Goal: Navigation & Orientation: Find specific page/section

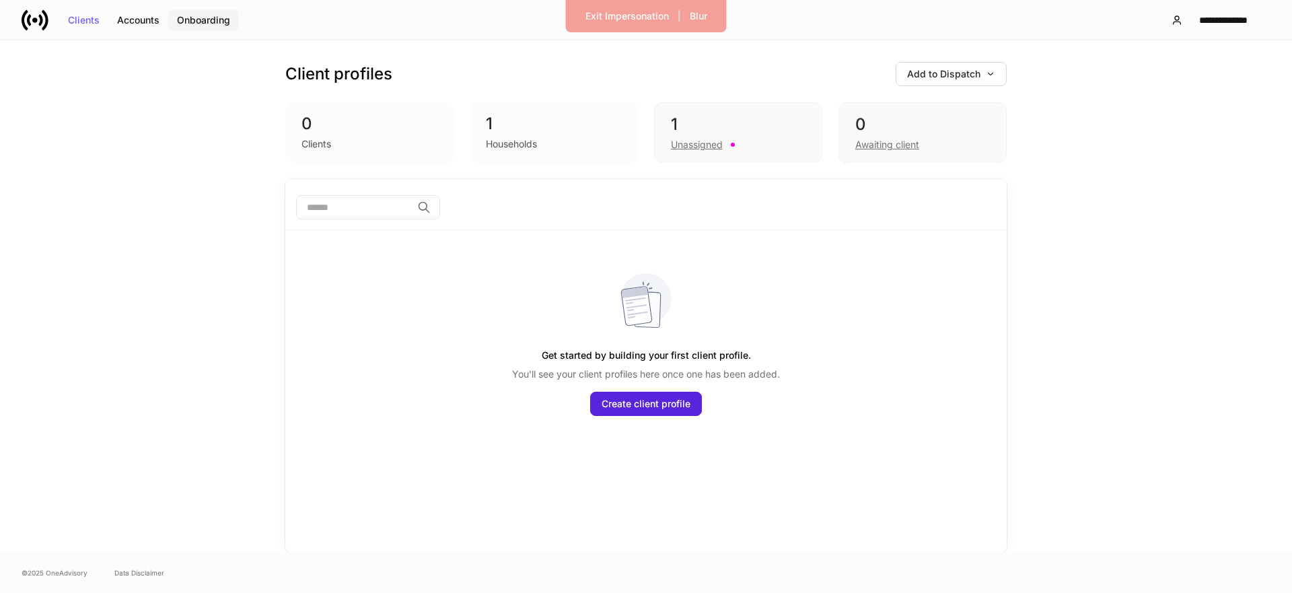
click at [192, 19] on div "Onboarding" at bounding box center [203, 19] width 53 height 9
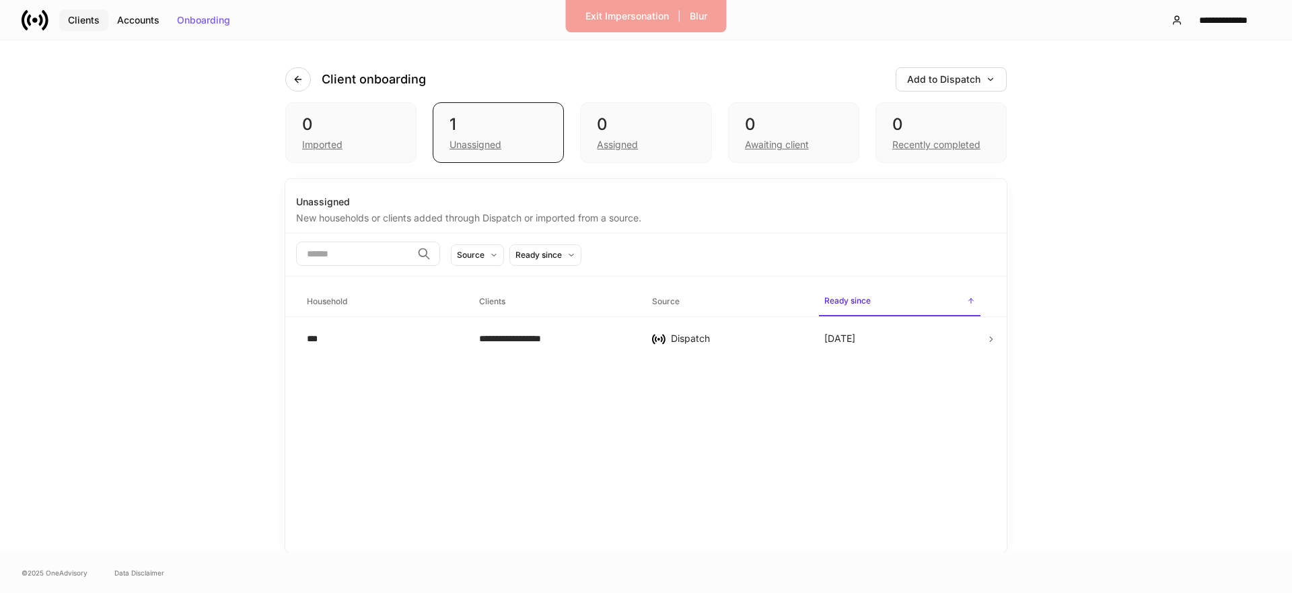
drag, startPoint x: 80, startPoint y: 22, endPoint x: 115, endPoint y: 8, distance: 37.7
click at [85, 20] on div "Clients" at bounding box center [84, 19] width 32 height 9
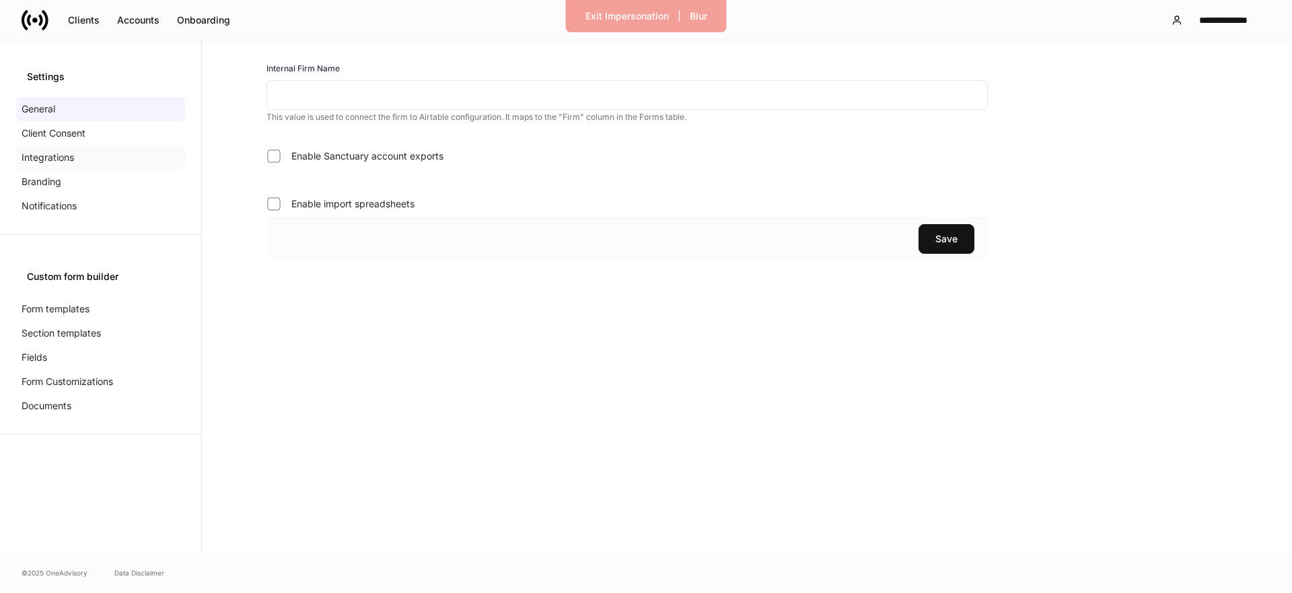
click at [125, 150] on div "Integrations" at bounding box center [100, 157] width 169 height 24
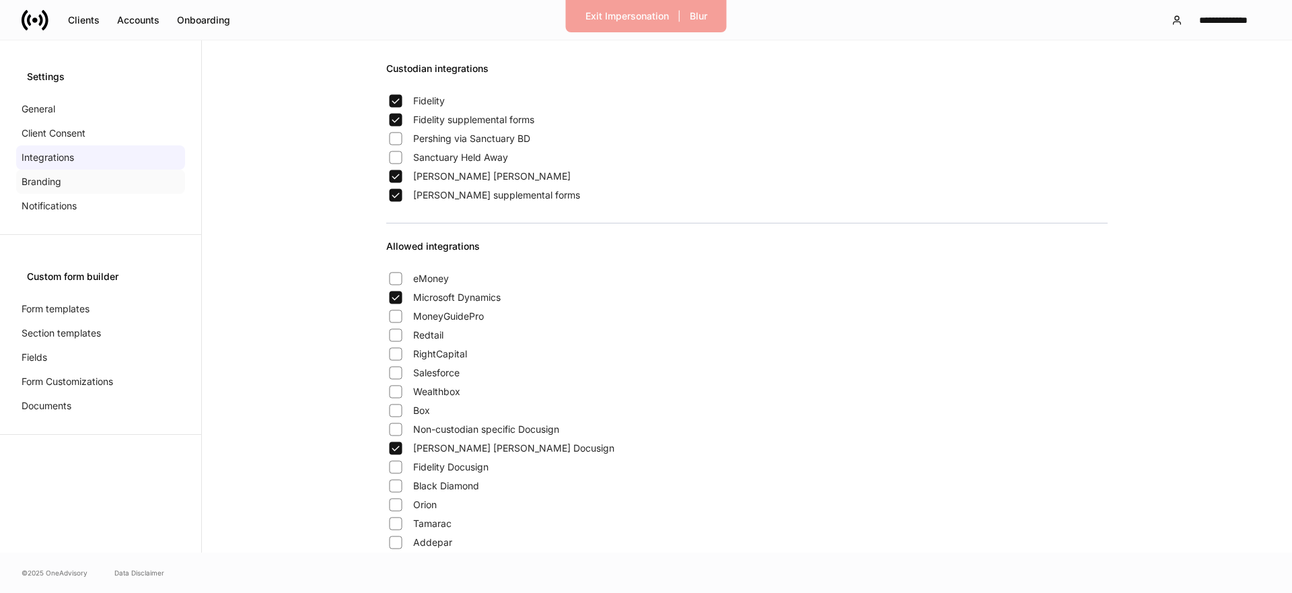
click at [58, 179] on p "Branding" at bounding box center [42, 181] width 40 height 13
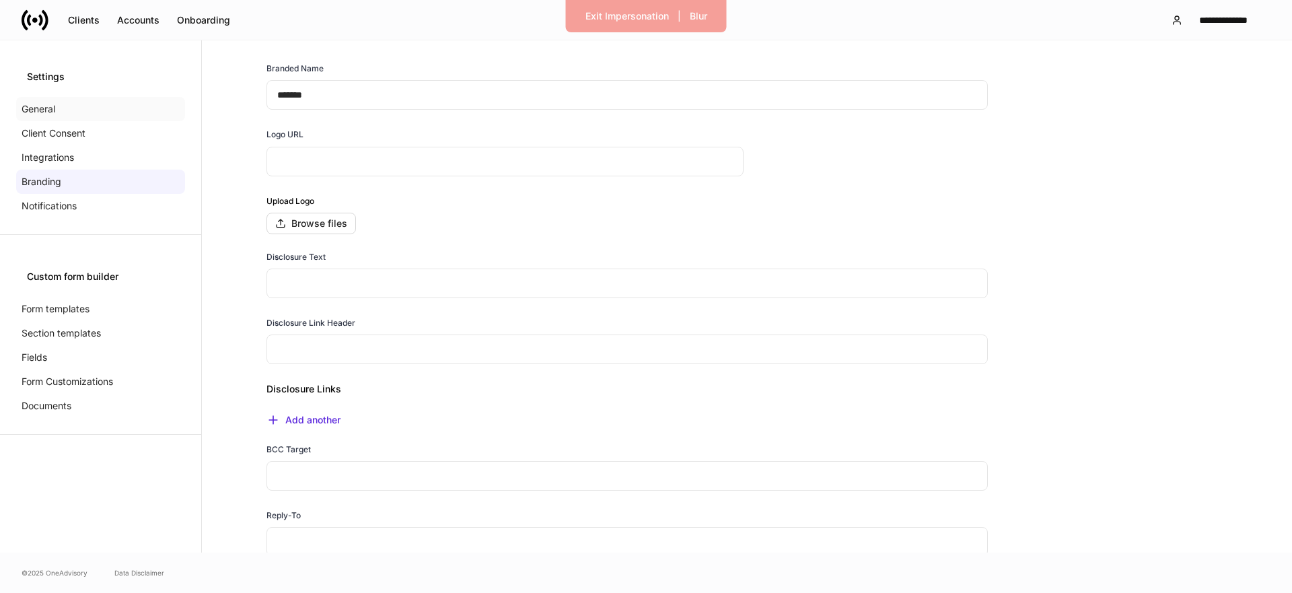
click at [39, 109] on p "General" at bounding box center [39, 108] width 34 height 13
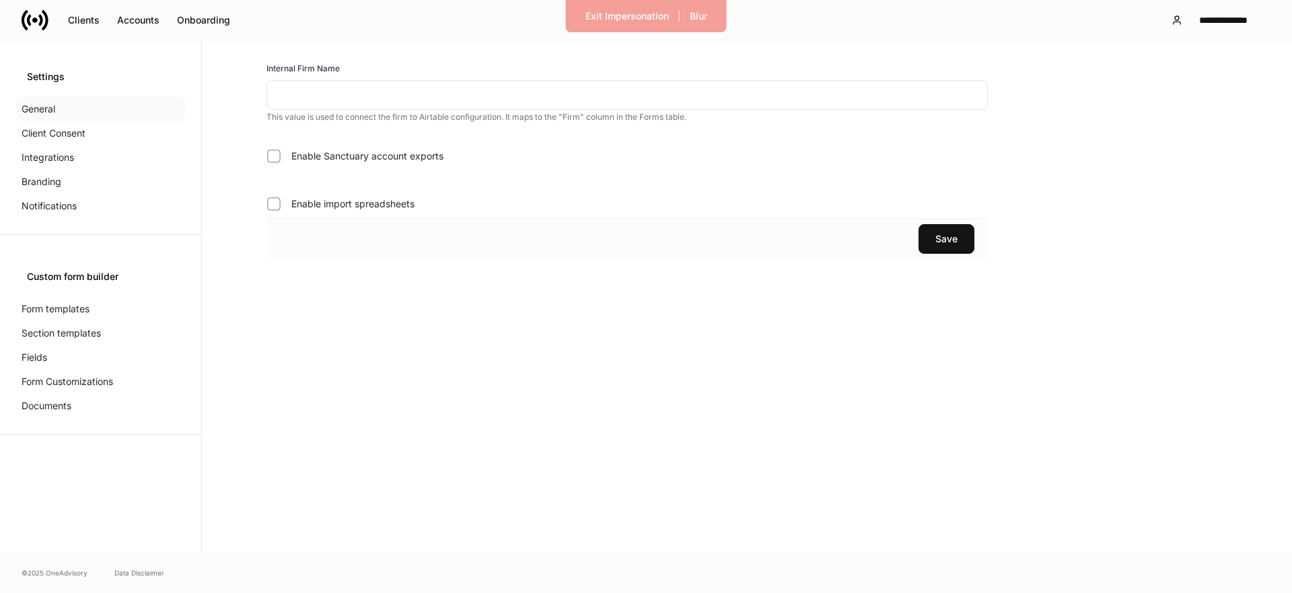
click at [40, 109] on p "General" at bounding box center [39, 108] width 34 height 13
